Goal: Task Accomplishment & Management: Complete application form

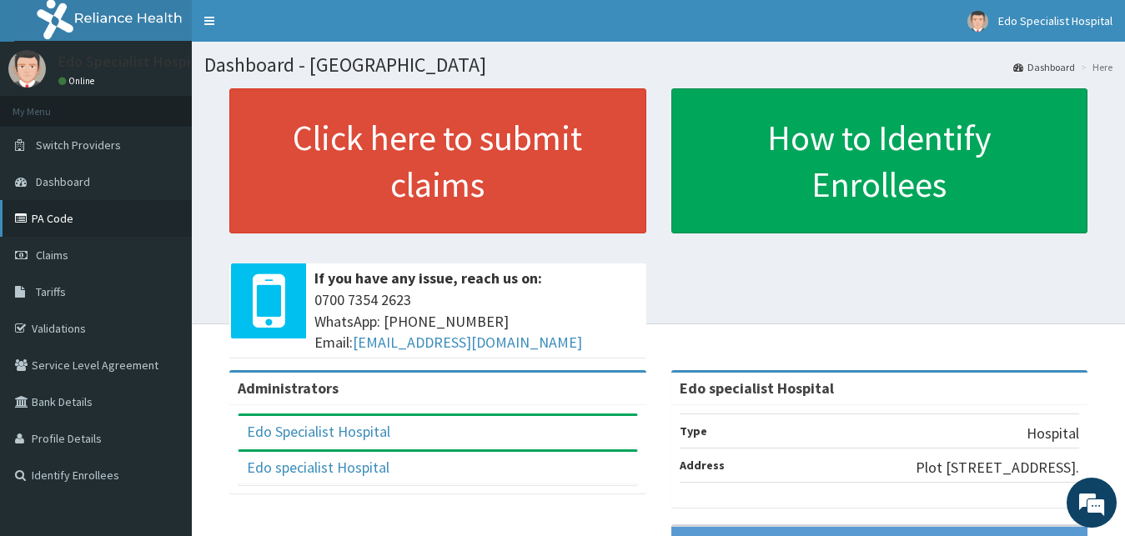
click at [60, 223] on link "PA Code" at bounding box center [96, 218] width 192 height 37
click at [64, 241] on link "Claims" at bounding box center [96, 255] width 192 height 37
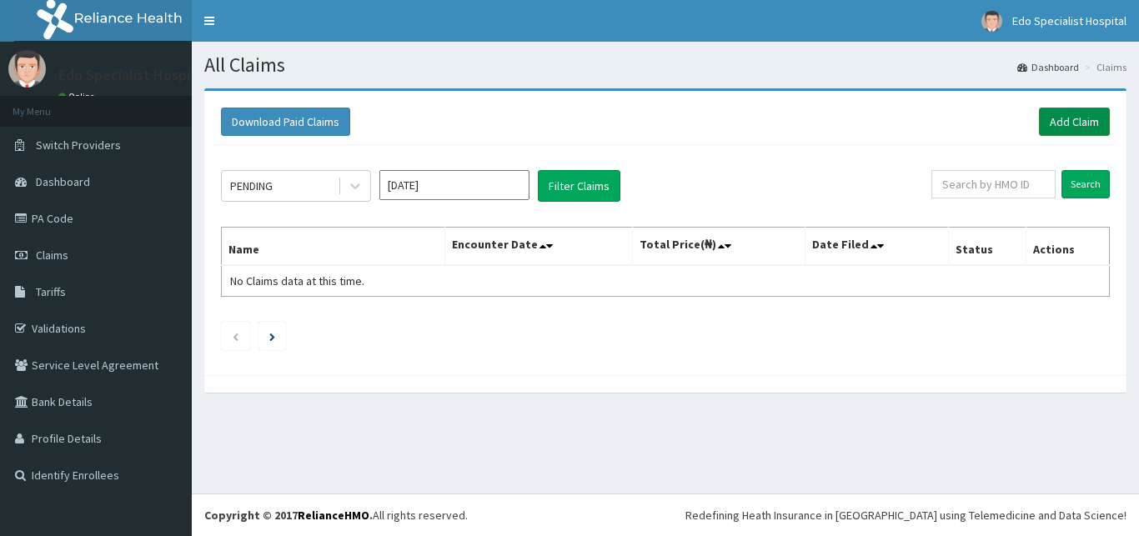
click at [1074, 122] on link "Add Claim" at bounding box center [1074, 122] width 71 height 28
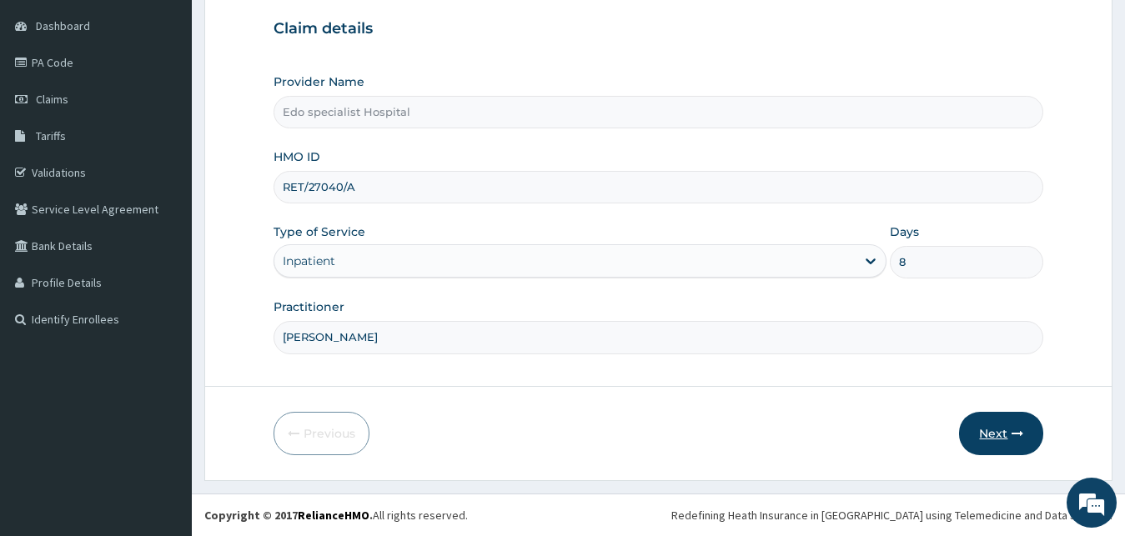
type input "DR PENDO"
click at [1025, 432] on button "Next" at bounding box center [1001, 433] width 84 height 43
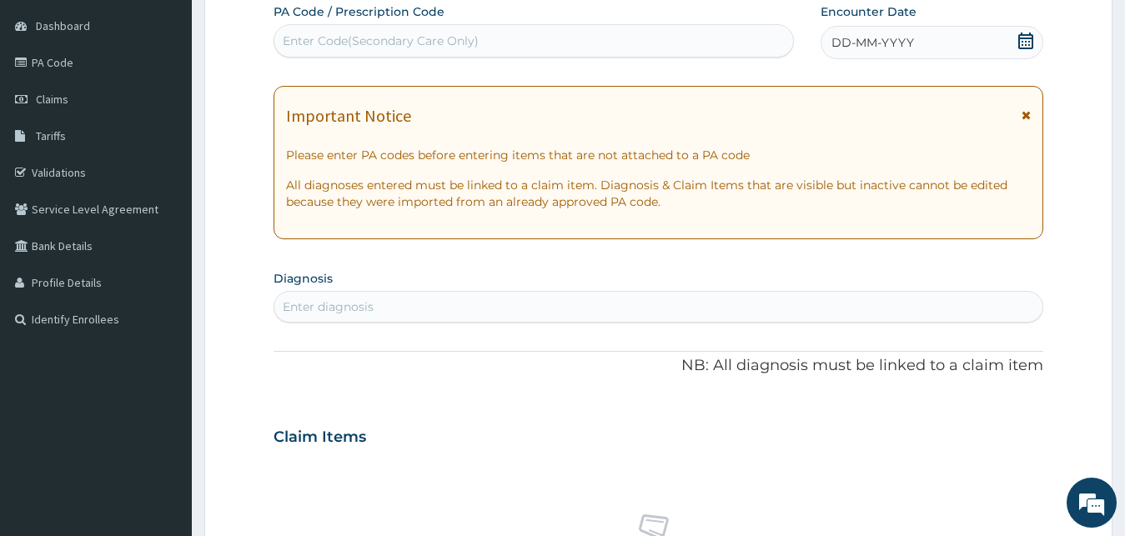
click at [458, 50] on div "Enter Code(Secondary Care Only)" at bounding box center [533, 41] width 519 height 27
paste input "PA/47C1C5"
type input "PA/47C1C5"
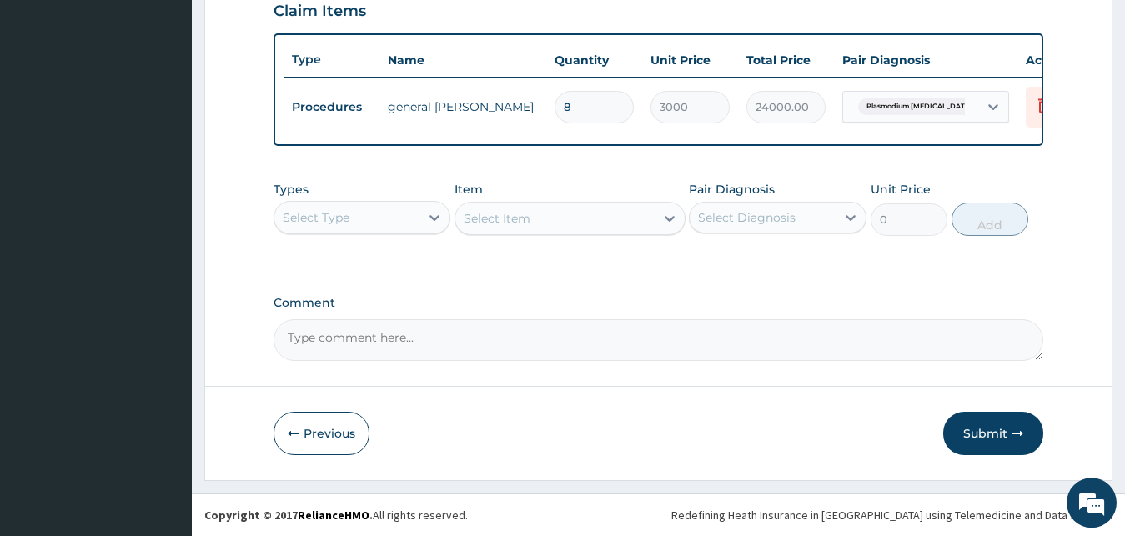
scroll to position [601, 0]
click at [993, 429] on button "Submit" at bounding box center [993, 433] width 100 height 43
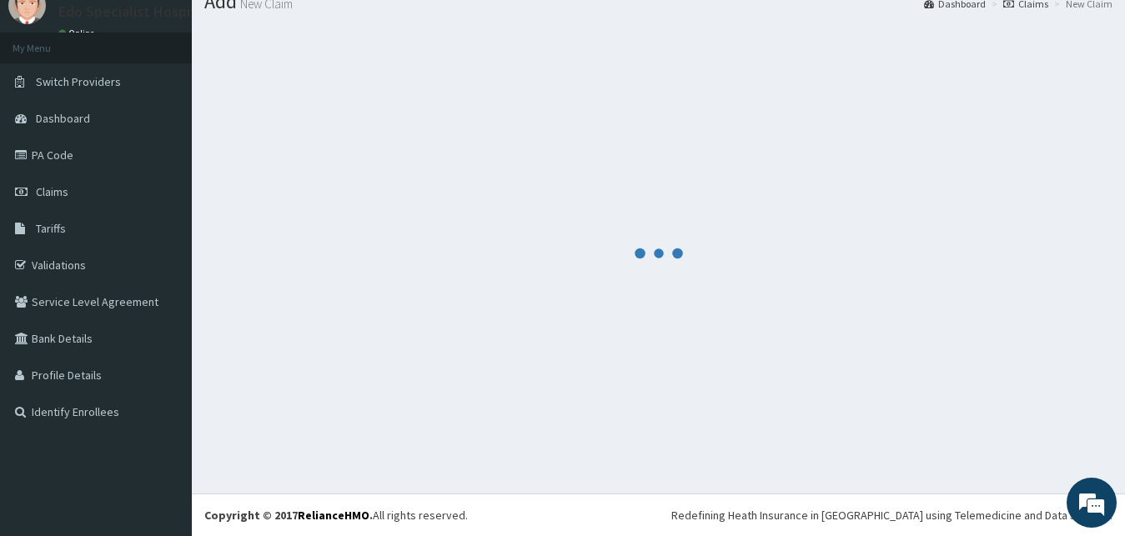
scroll to position [63, 0]
